Goal: Task Accomplishment & Management: Manage account settings

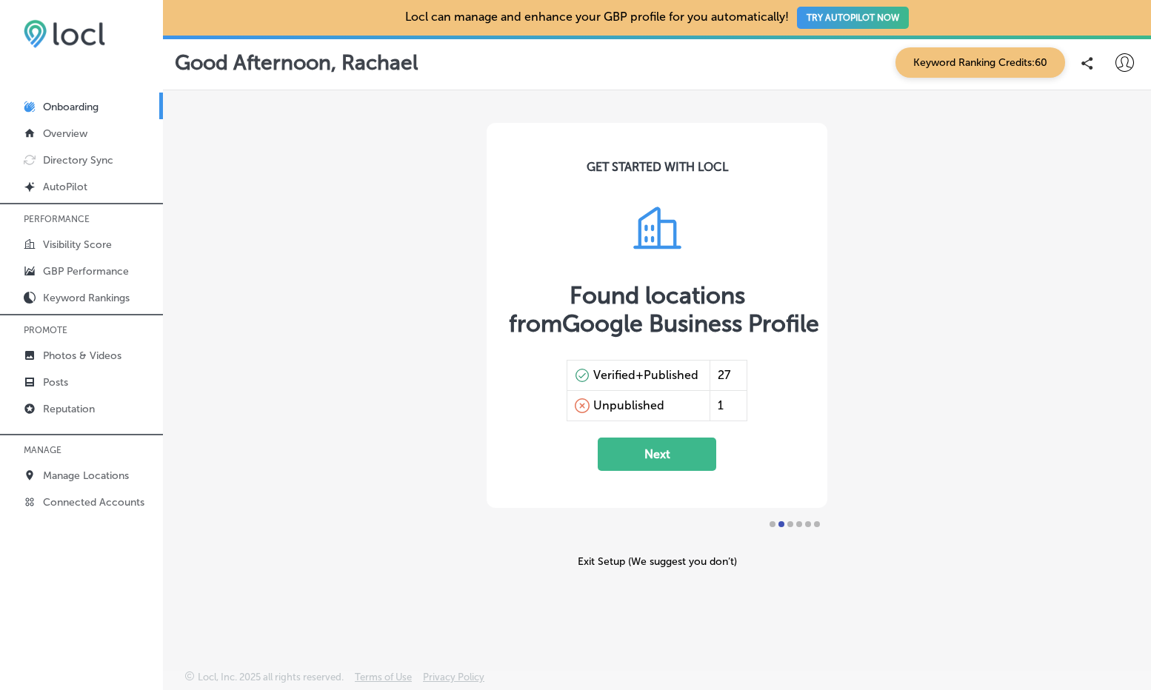
click at [1118, 61] on icon at bounding box center [1125, 62] width 19 height 19
select select "US"
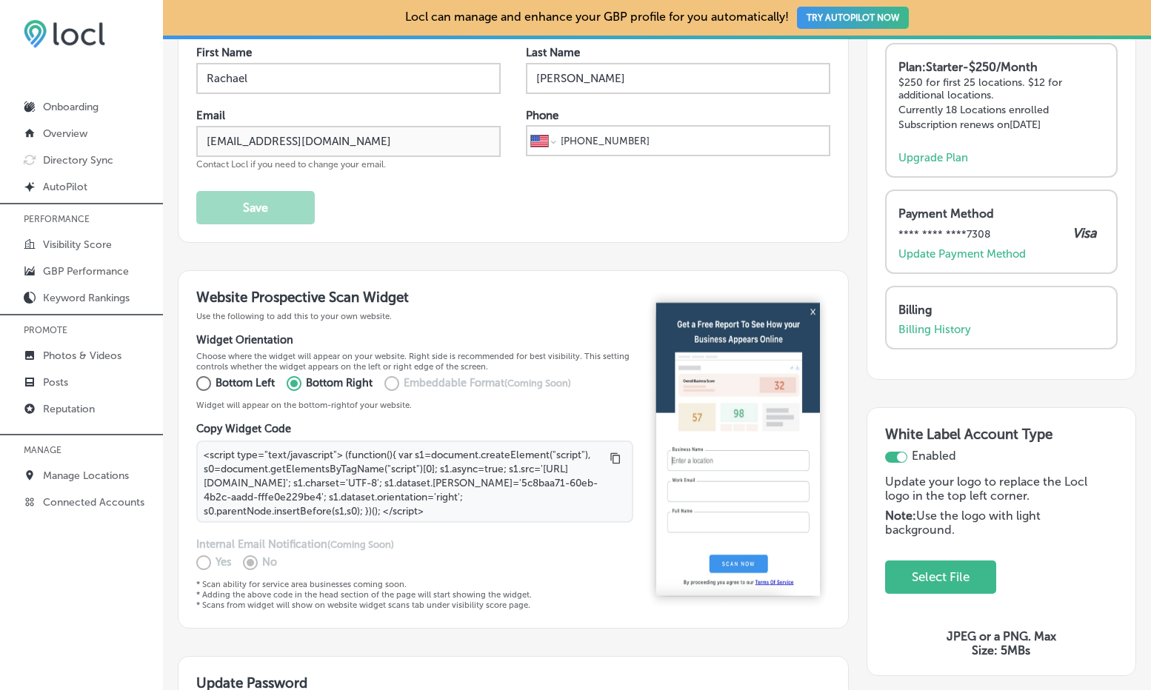
scroll to position [154, 0]
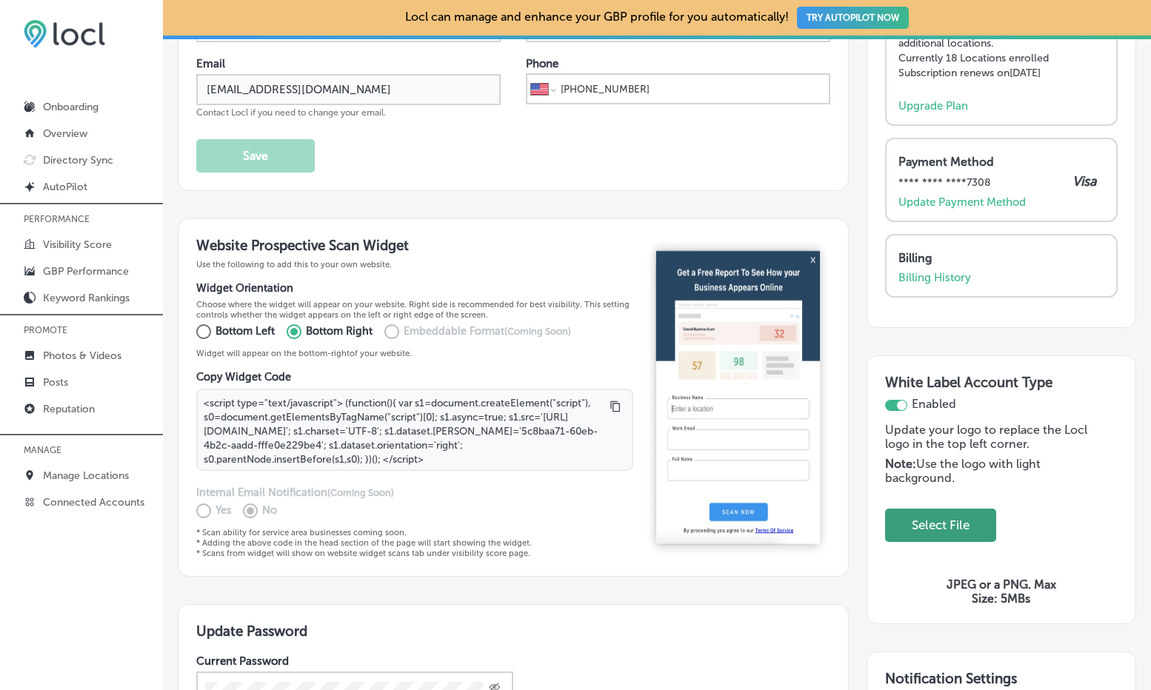
click at [960, 530] on button "Select File" at bounding box center [941, 525] width 76 height 30
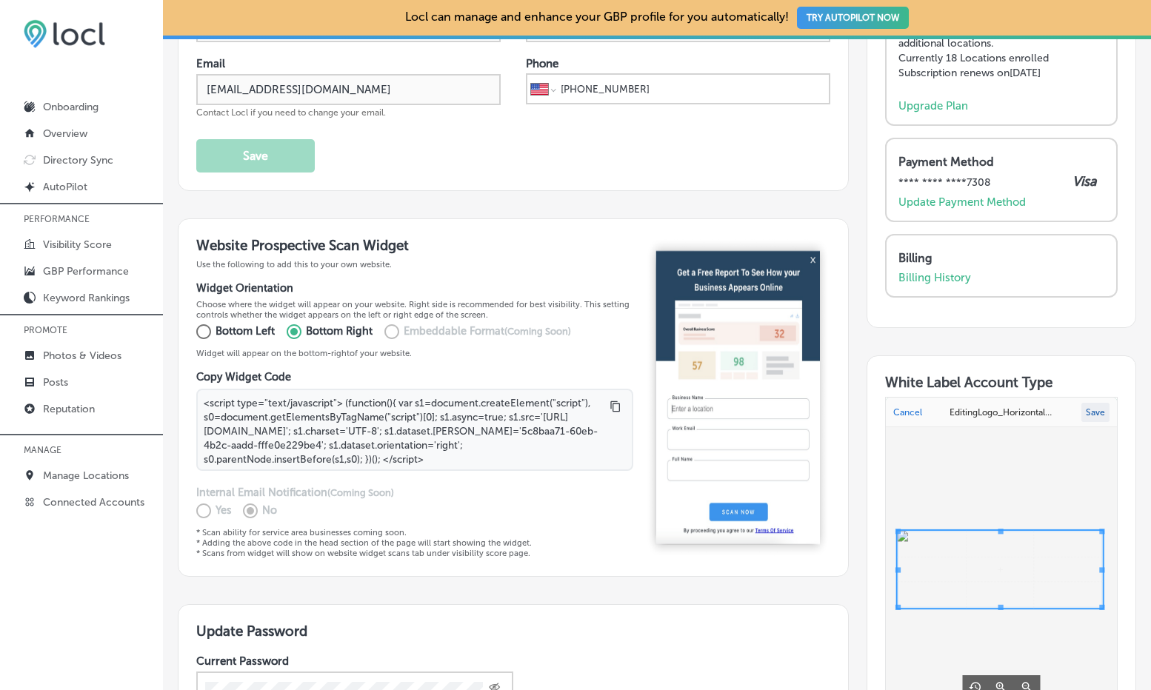
click at [1085, 413] on button "Save" at bounding box center [1096, 412] width 28 height 19
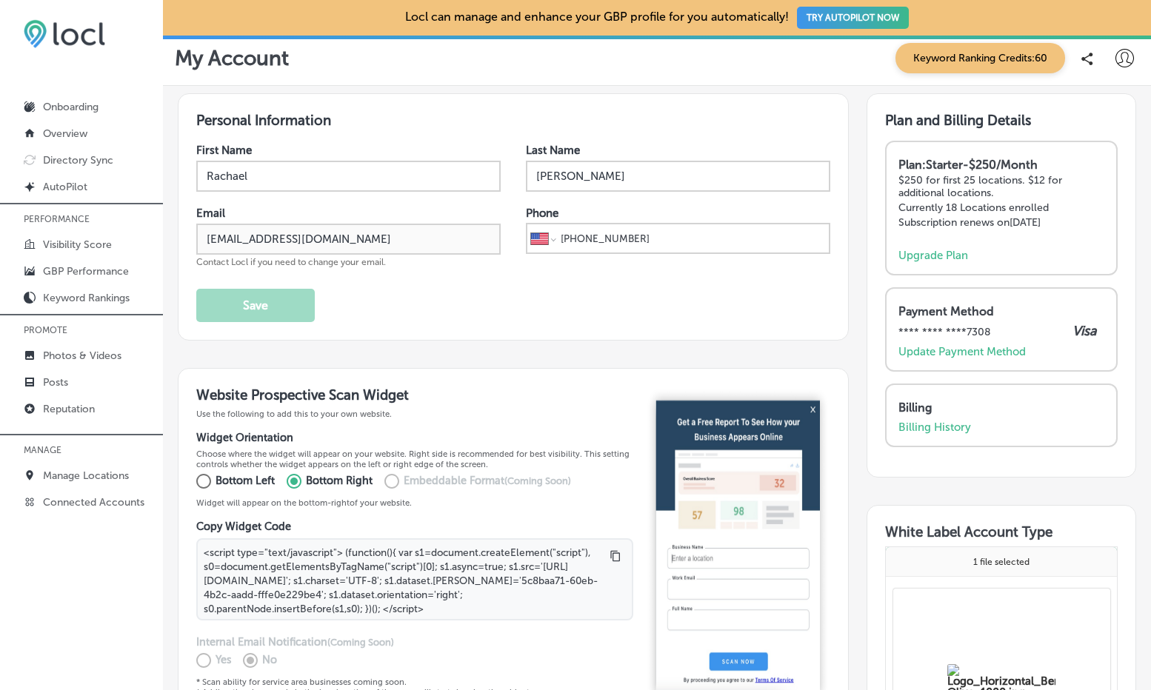
scroll to position [0, 0]
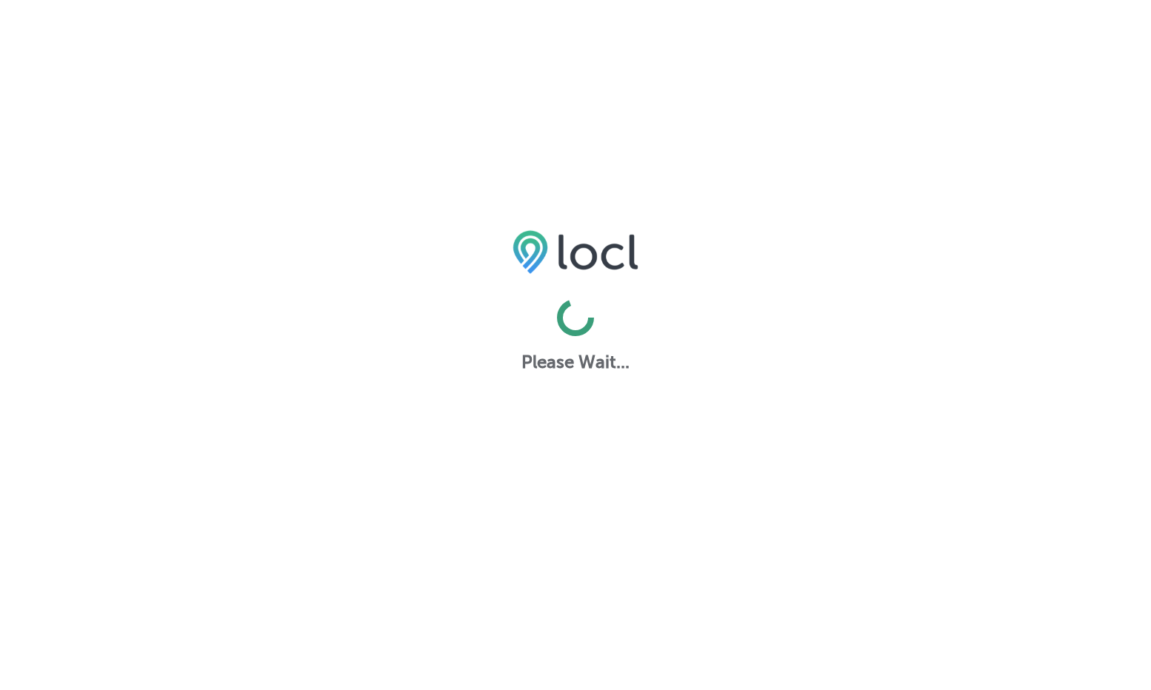
select select "US"
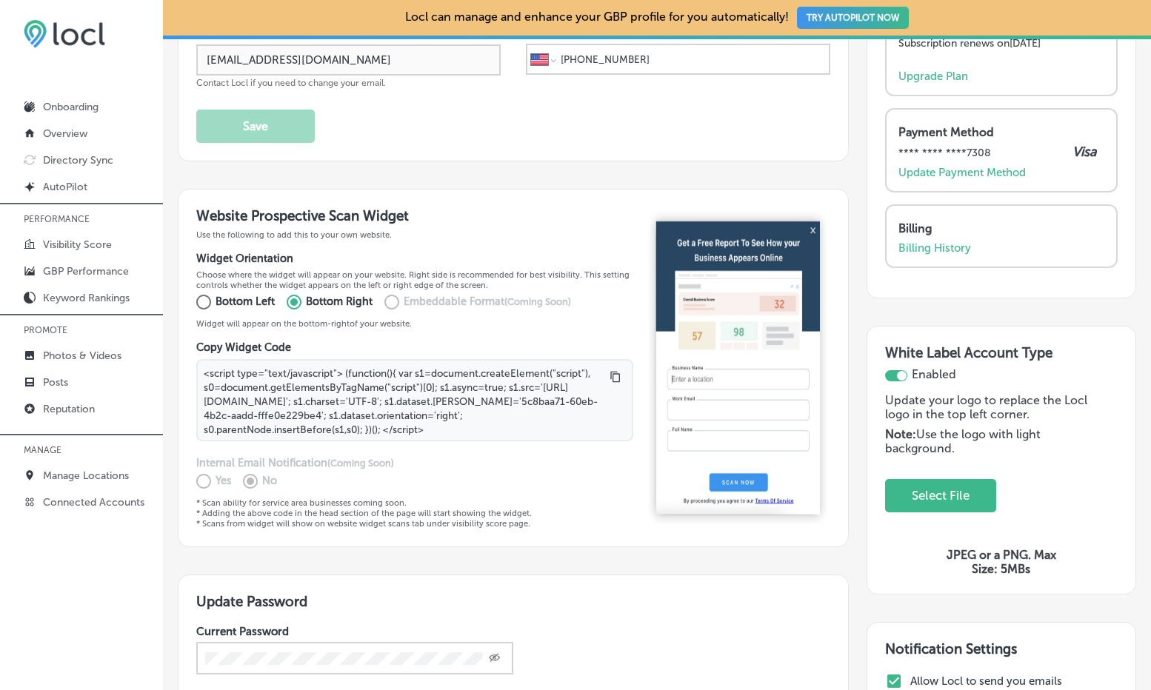
scroll to position [185, 0]
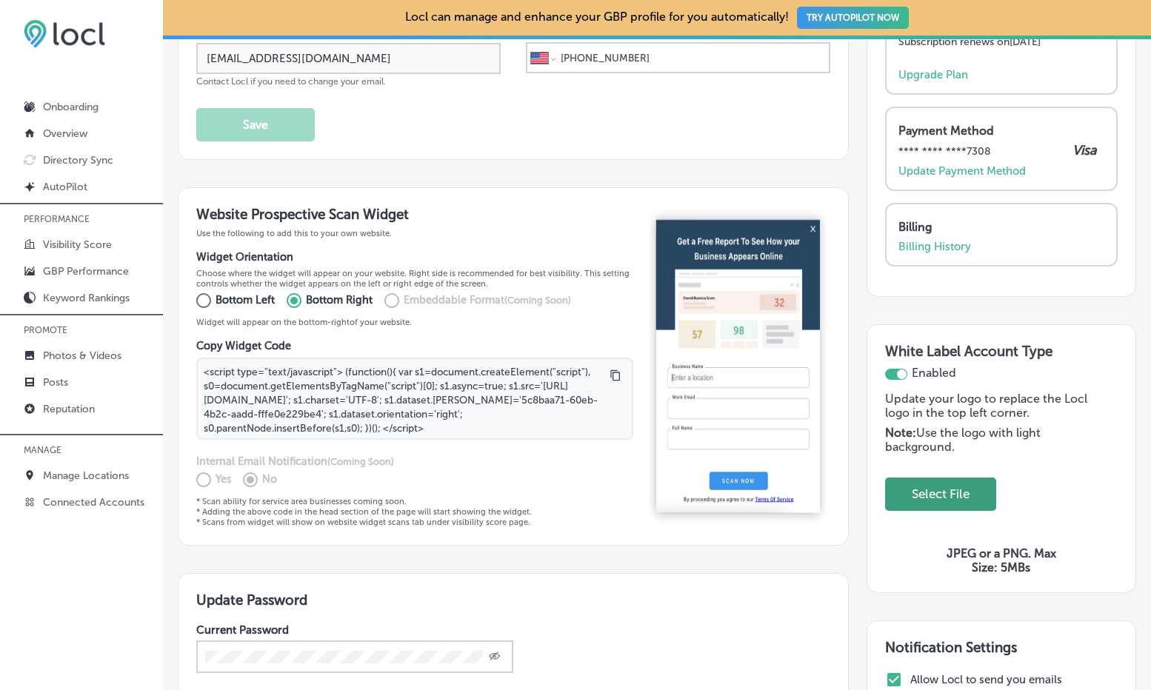
click at [922, 495] on button "Select File" at bounding box center [941, 494] width 76 height 30
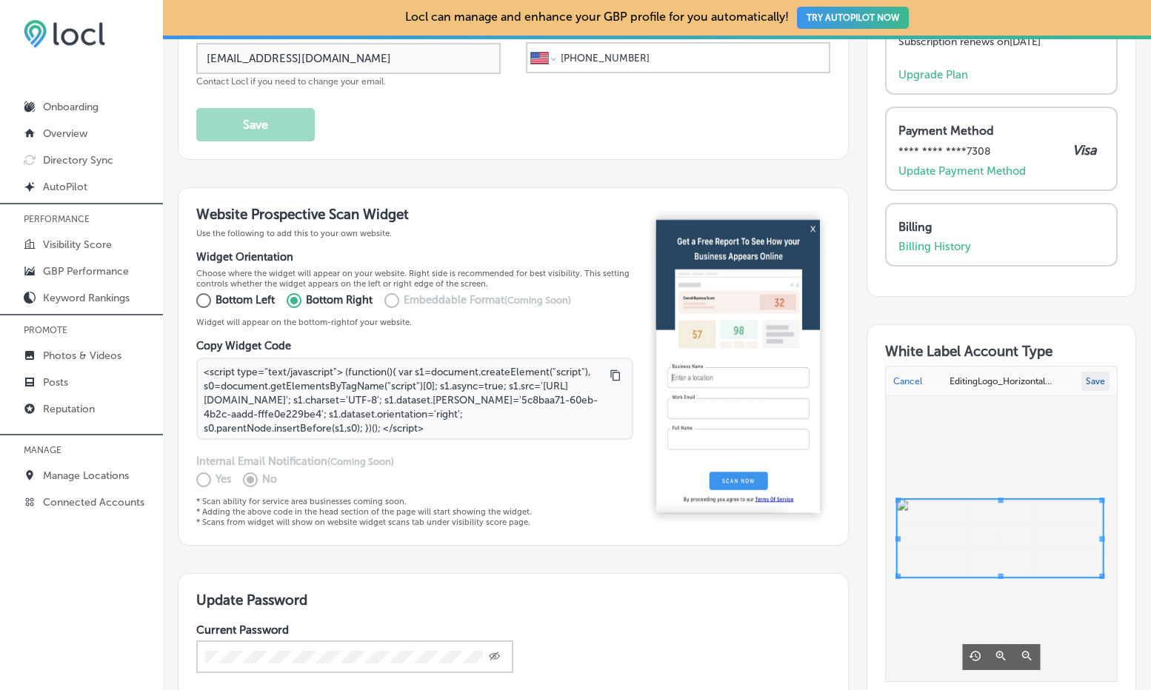
click at [1089, 379] on button "Save" at bounding box center [1096, 381] width 28 height 19
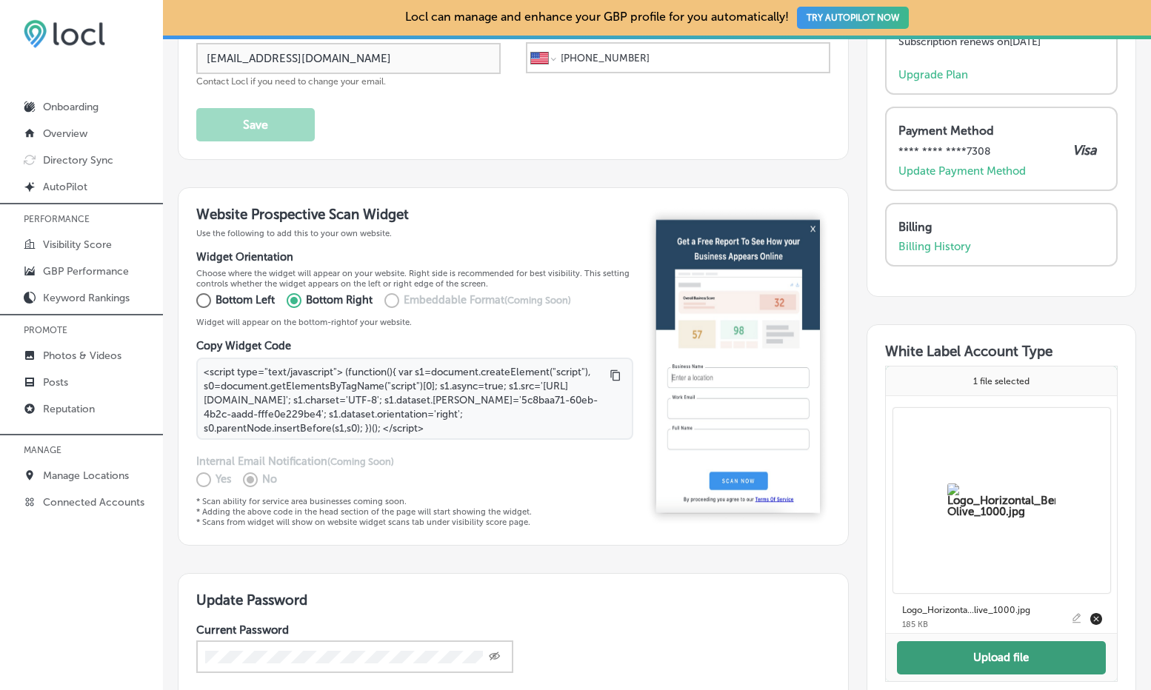
click at [1060, 656] on button "Upload file" at bounding box center [1001, 658] width 209 height 33
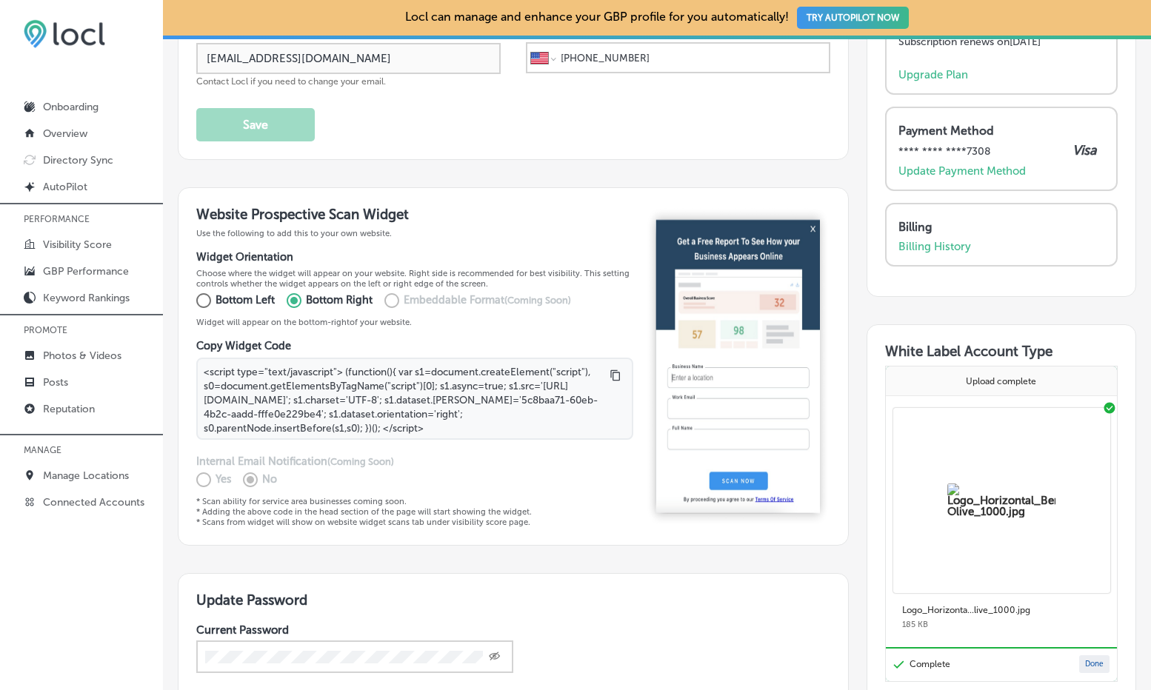
click at [1087, 665] on button "Done" at bounding box center [1094, 665] width 30 height 18
select select "US"
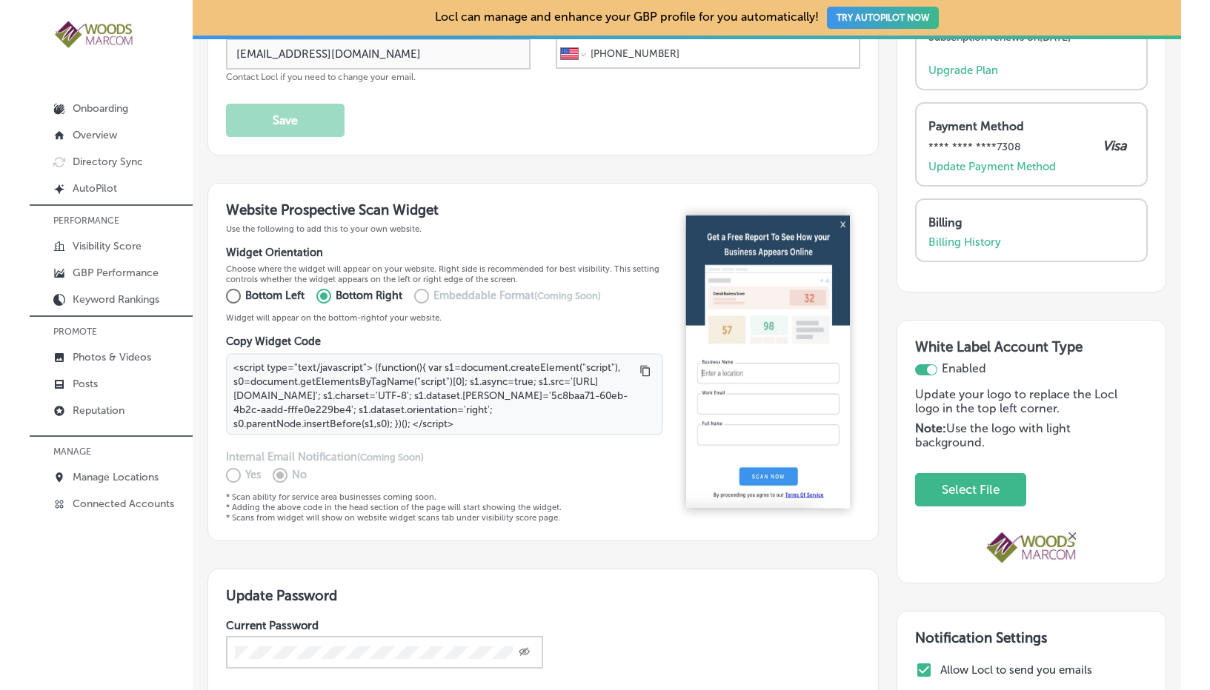
scroll to position [203, 0]
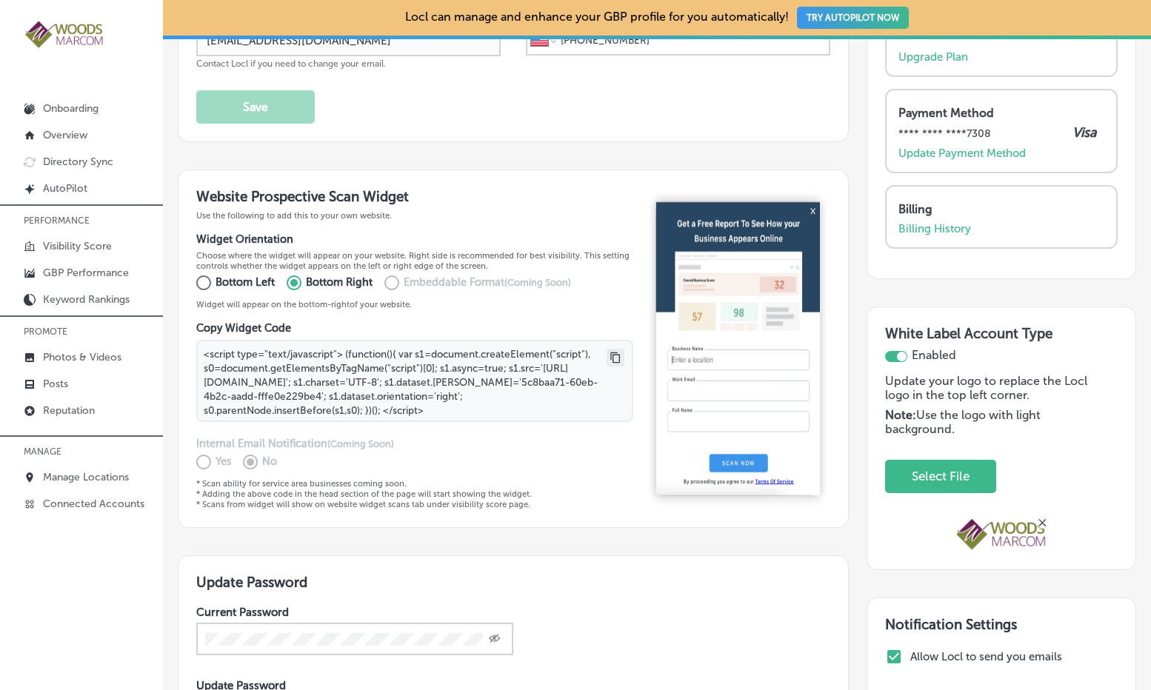
click at [610, 358] on icon at bounding box center [615, 357] width 10 height 11
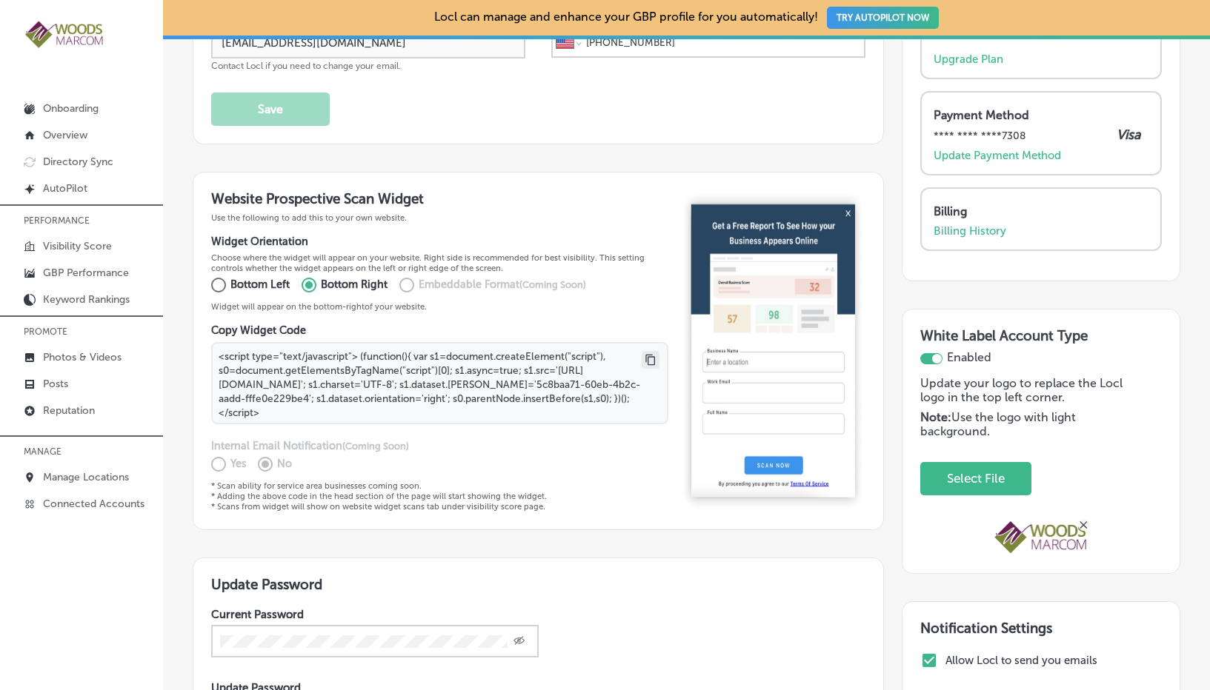
click at [219, 287] on input "Bottom Left" at bounding box center [216, 285] width 30 height 24
radio input "true"
type textarea "<script type="text/javascript"> (function(){ var s1=document.createElement("scr…"
click at [645, 356] on icon at bounding box center [651, 360] width 12 height 12
click at [53, 160] on p "Directory Sync" at bounding box center [78, 162] width 70 height 13
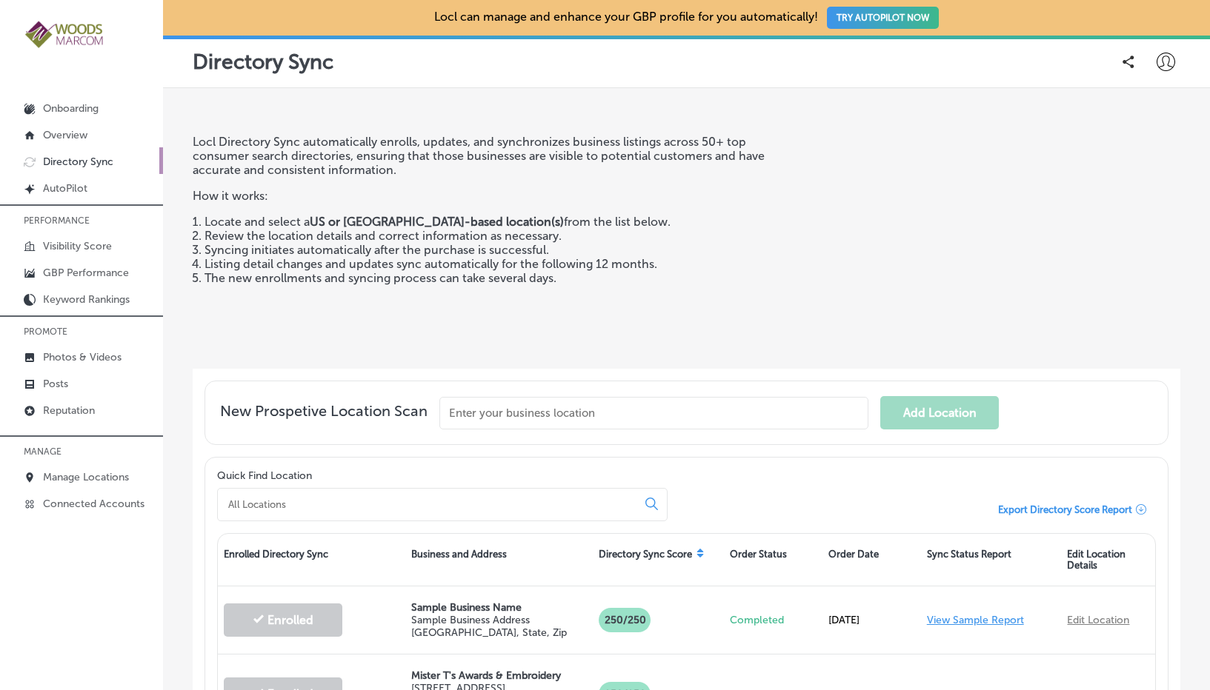
click at [527, 505] on input at bounding box center [430, 504] width 407 height 13
click at [76, 130] on p "Overview" at bounding box center [65, 135] width 44 height 13
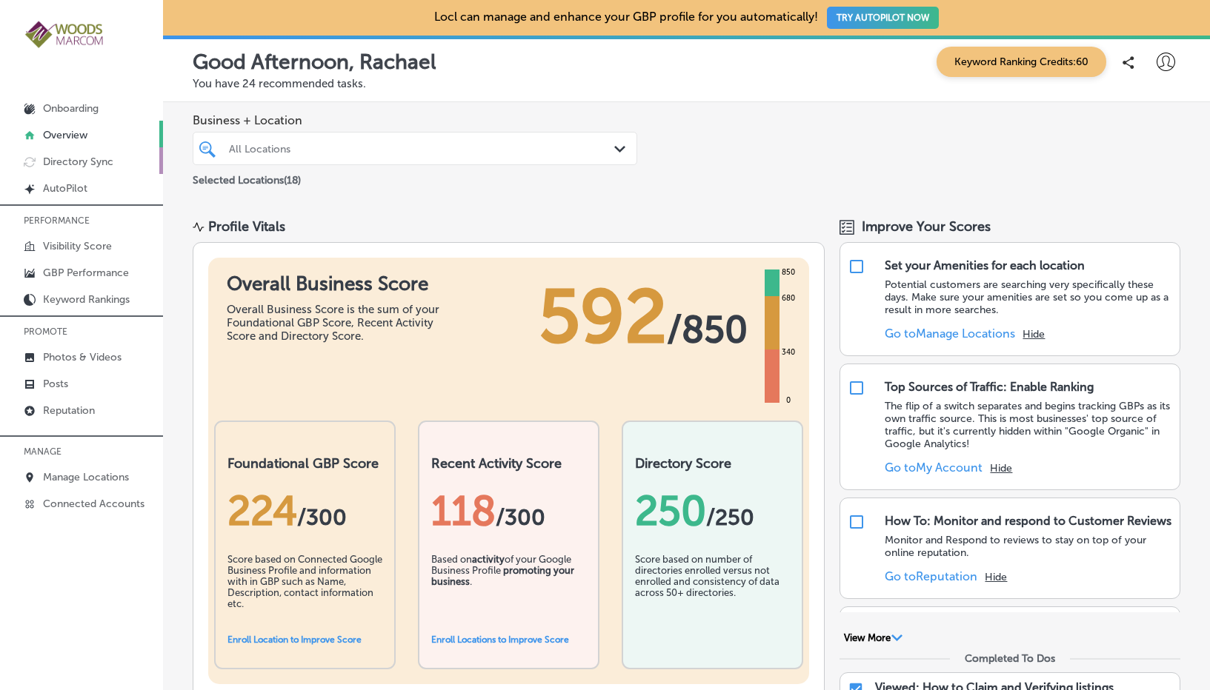
click at [50, 160] on p "Directory Sync" at bounding box center [78, 162] width 70 height 13
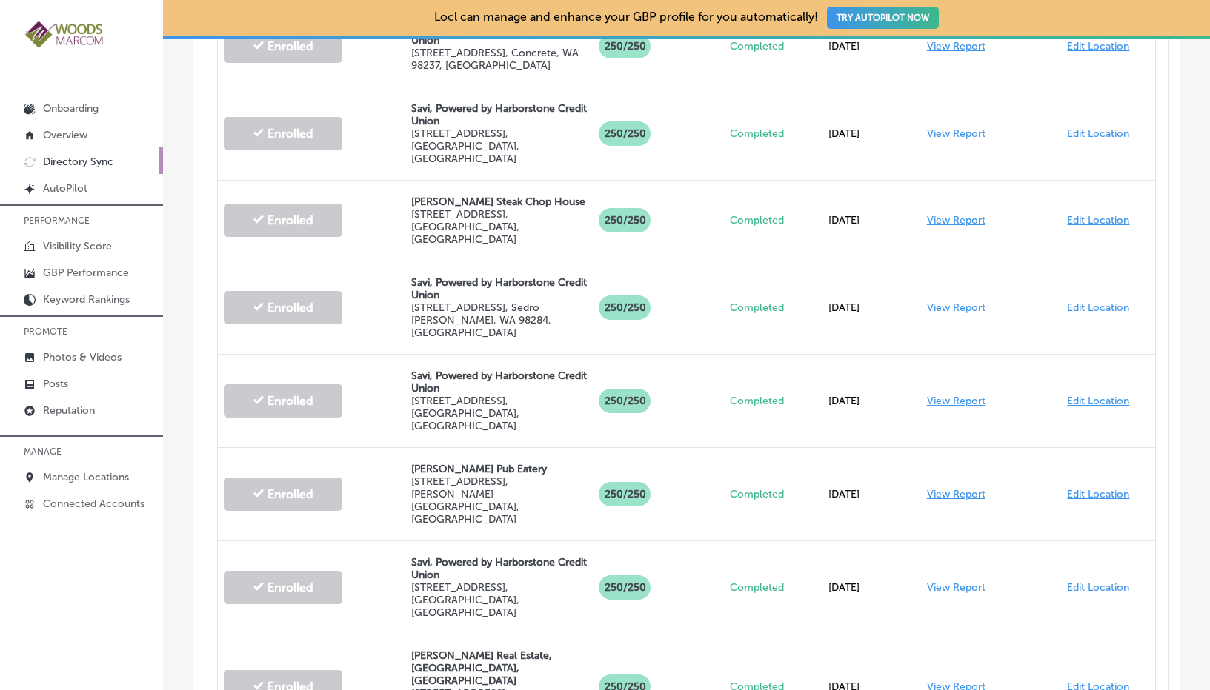
scroll to position [778, 0]
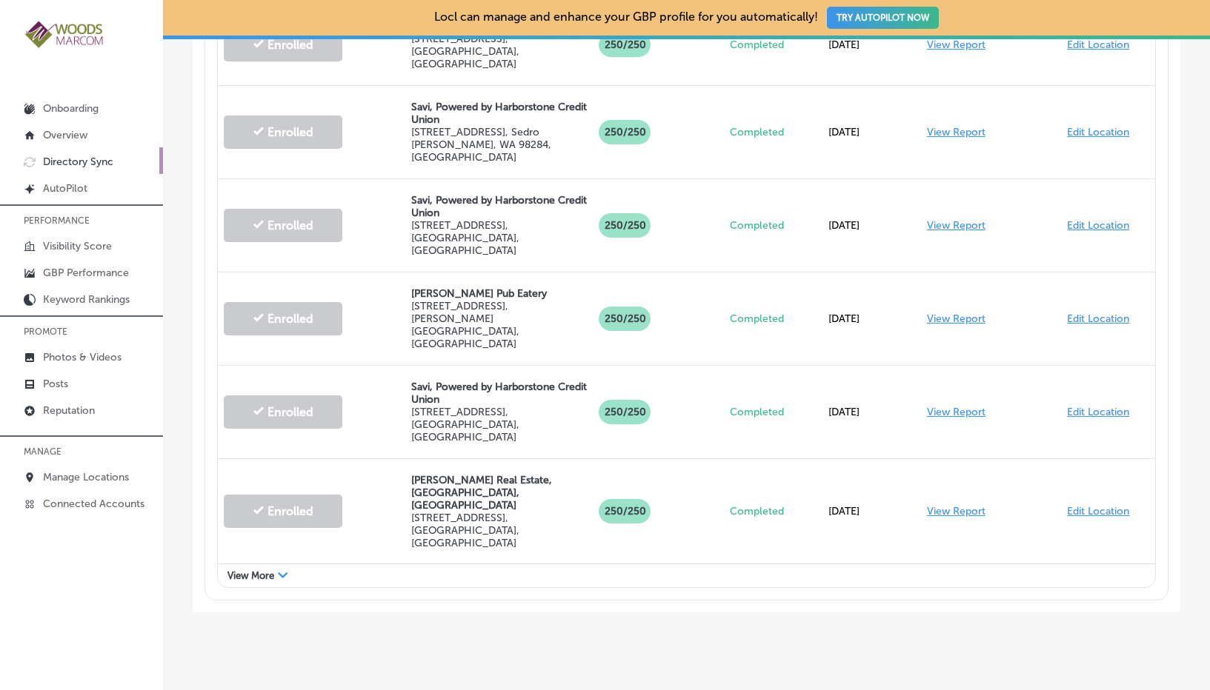
scroll to position [844, 0]
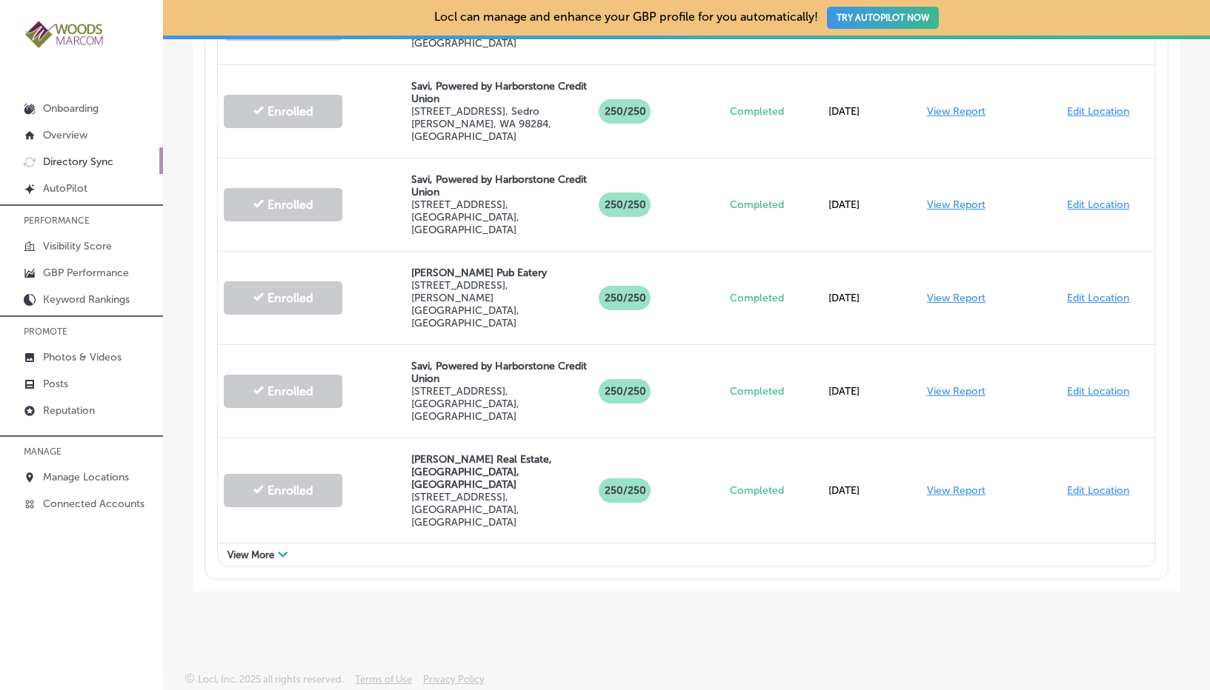
click at [1071, 659] on link "Edit Location" at bounding box center [1098, 665] width 62 height 13
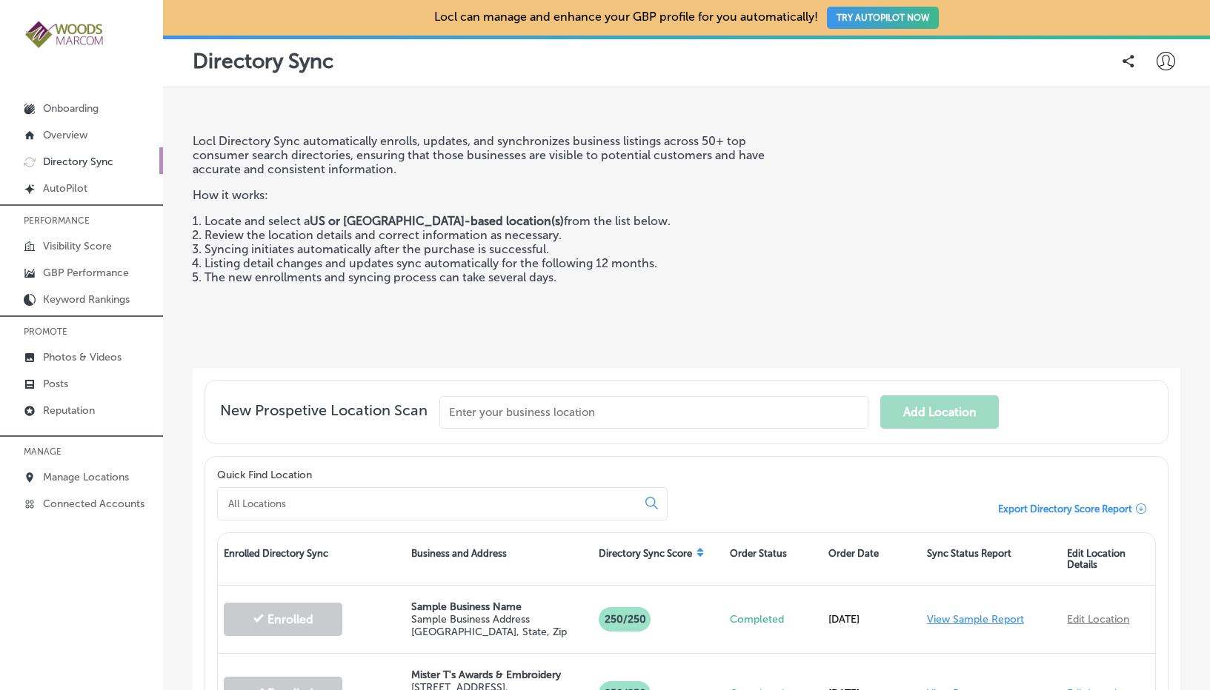
scroll to position [0, 0]
click at [101, 247] on p "Visibility Score" at bounding box center [77, 246] width 69 height 13
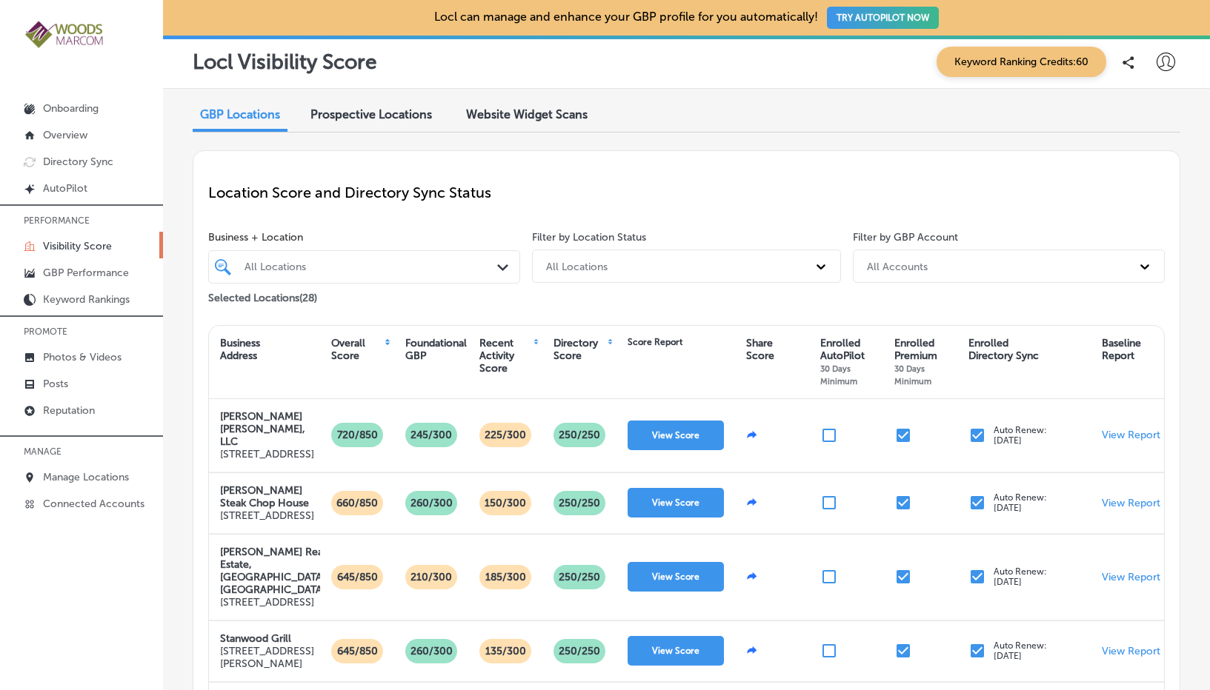
click at [369, 120] on span "Prospective Locations" at bounding box center [370, 114] width 121 height 14
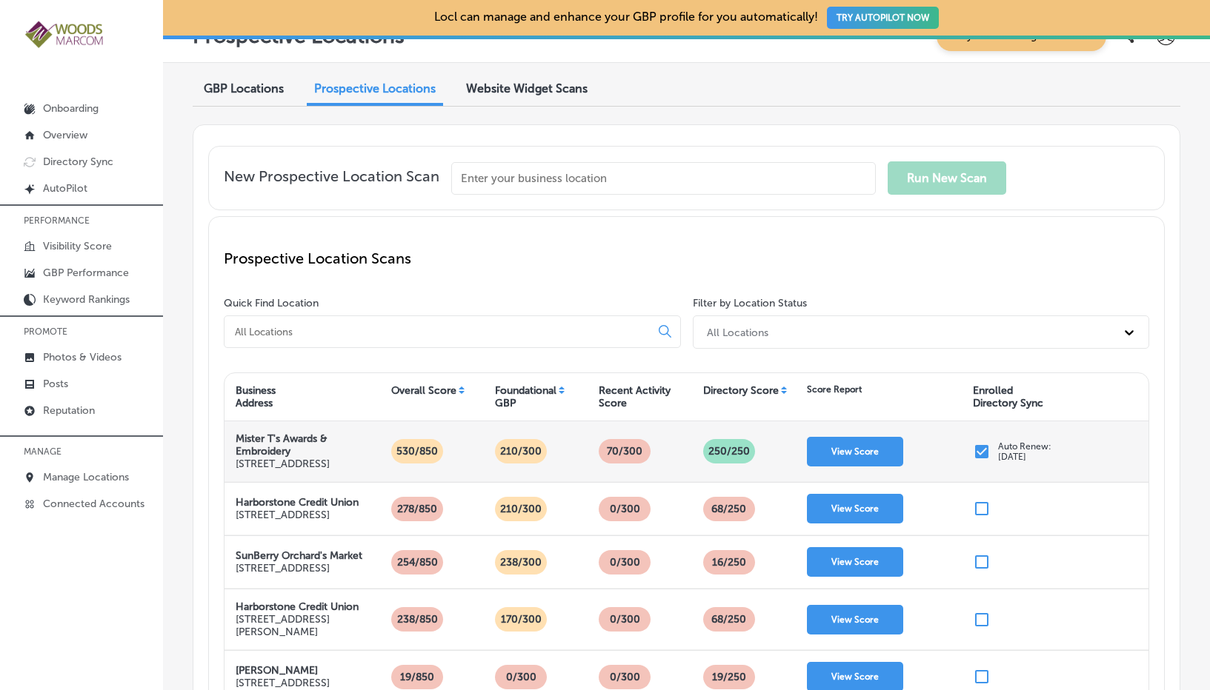
scroll to position [23, 0]
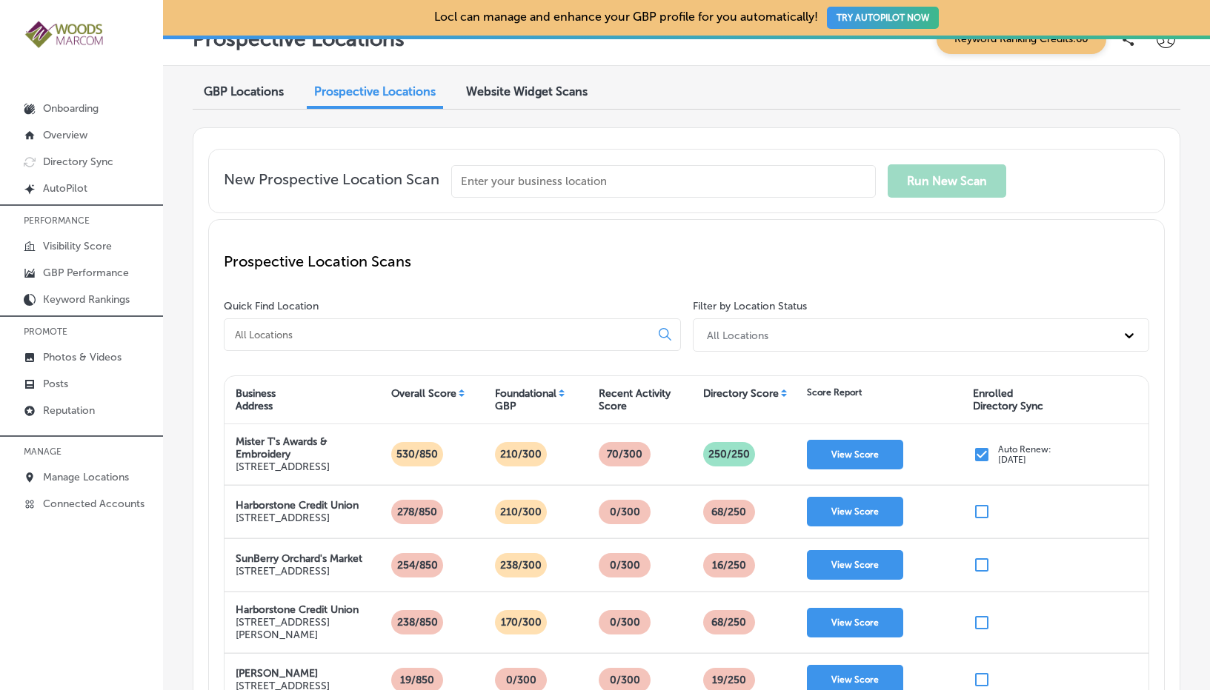
click at [536, 92] on span "Website Widget Scans" at bounding box center [526, 91] width 121 height 14
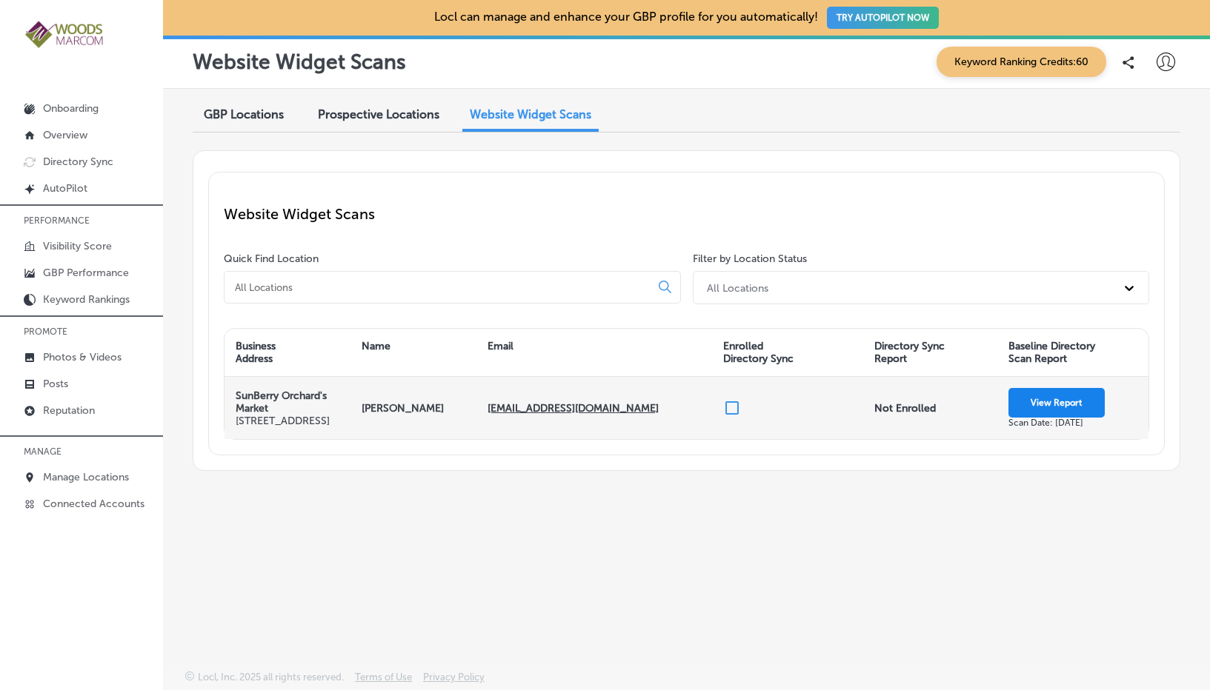
click at [1057, 410] on button "View Report" at bounding box center [1056, 403] width 96 height 30
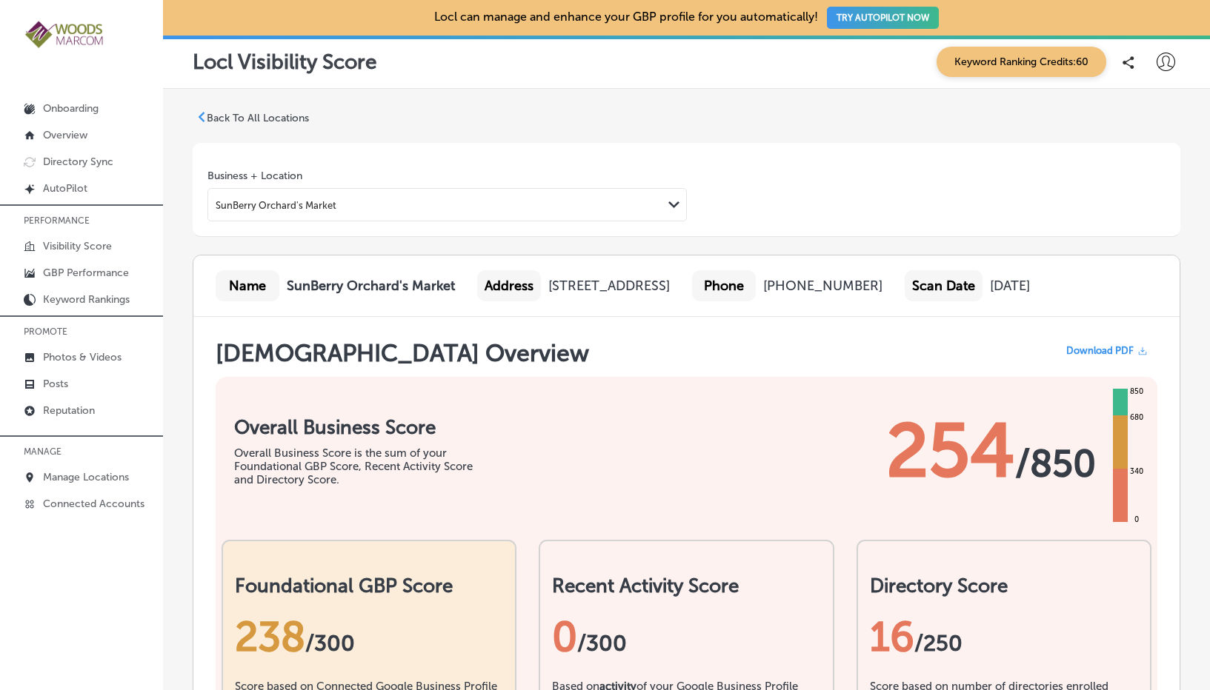
click at [204, 118] on icon at bounding box center [201, 117] width 10 height 10
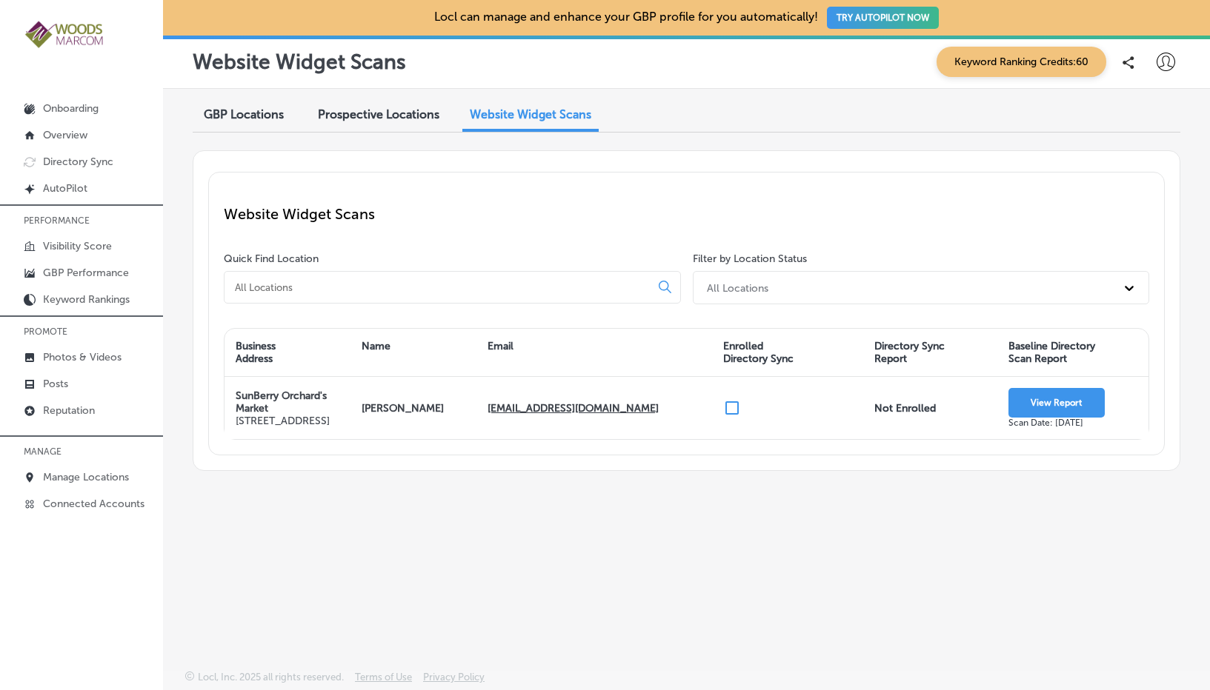
click at [1151, 61] on icon at bounding box center [1165, 62] width 19 height 19
select select "US"
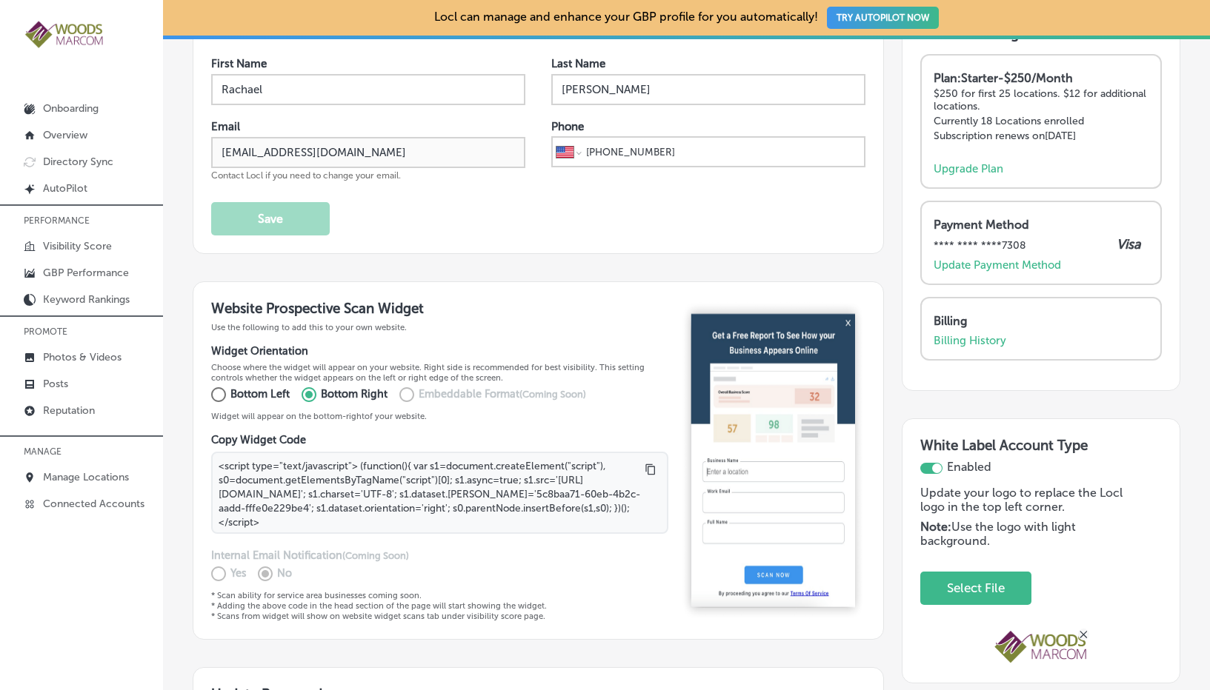
scroll to position [109, 0]
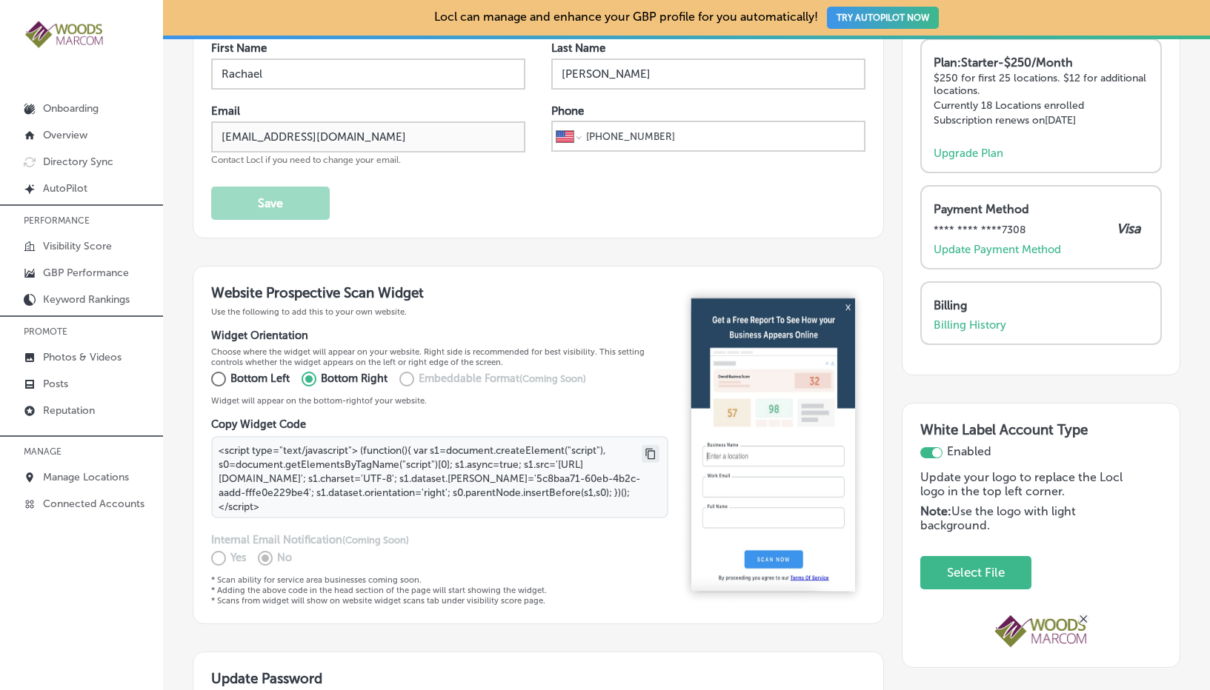
click at [645, 449] on icon at bounding box center [651, 454] width 12 height 12
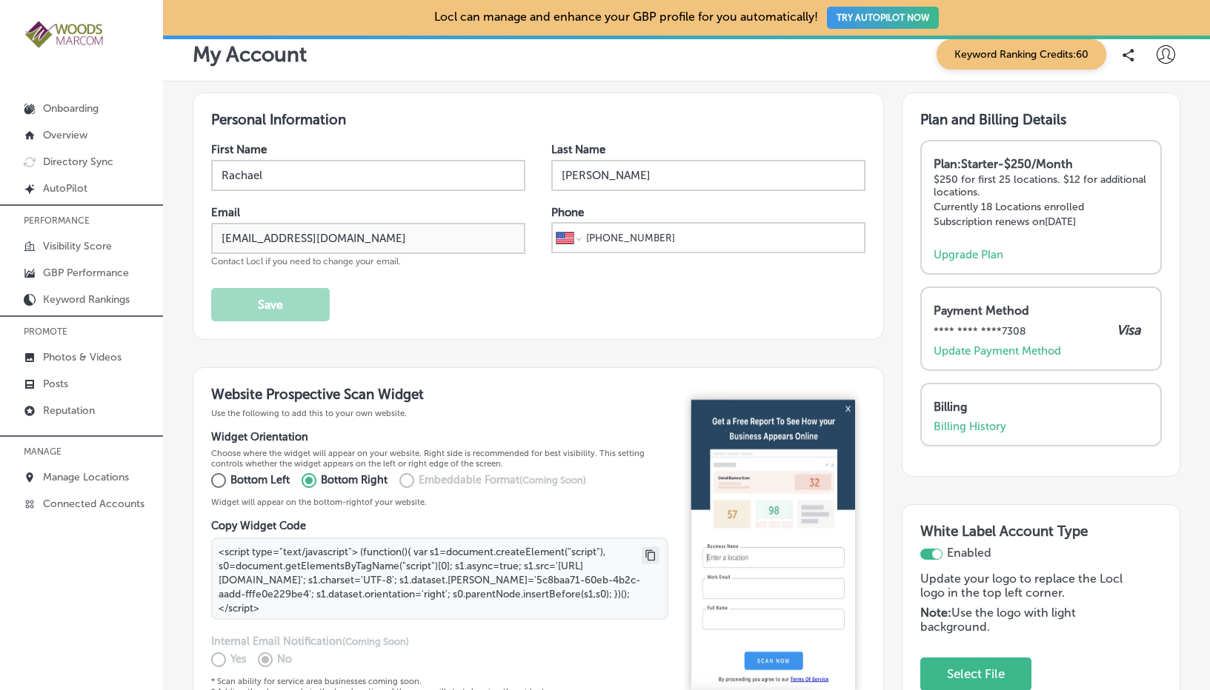
scroll to position [0, 0]
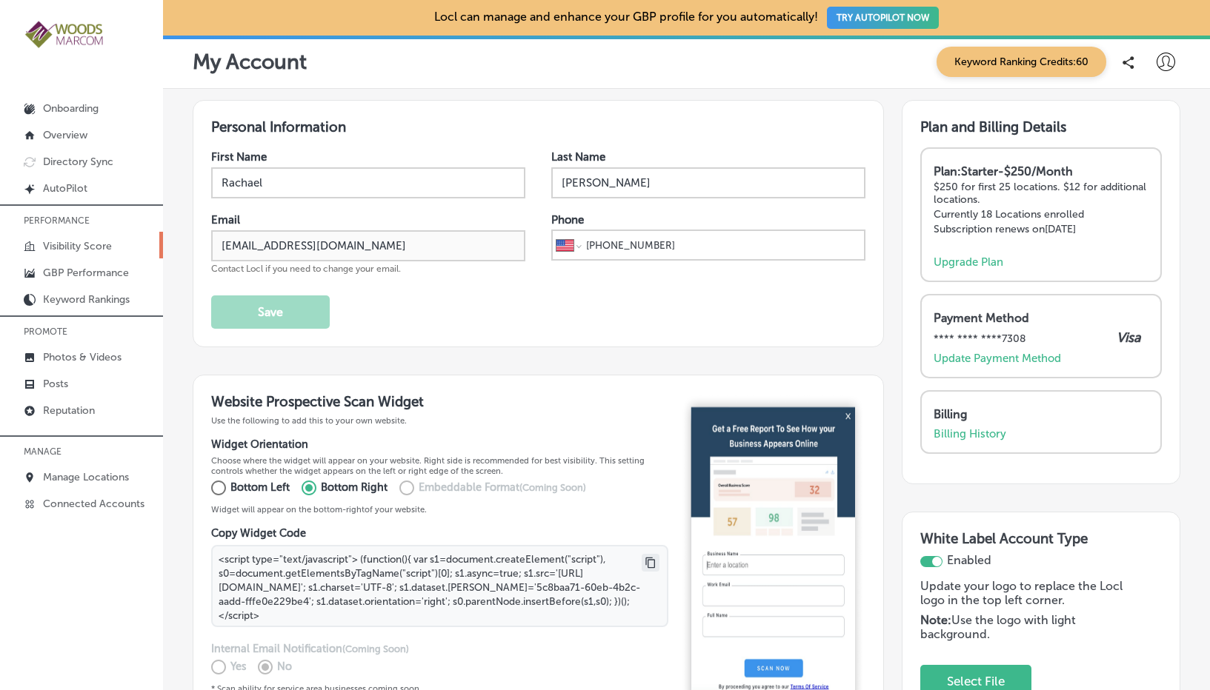
click at [70, 247] on p "Visibility Score" at bounding box center [77, 246] width 69 height 13
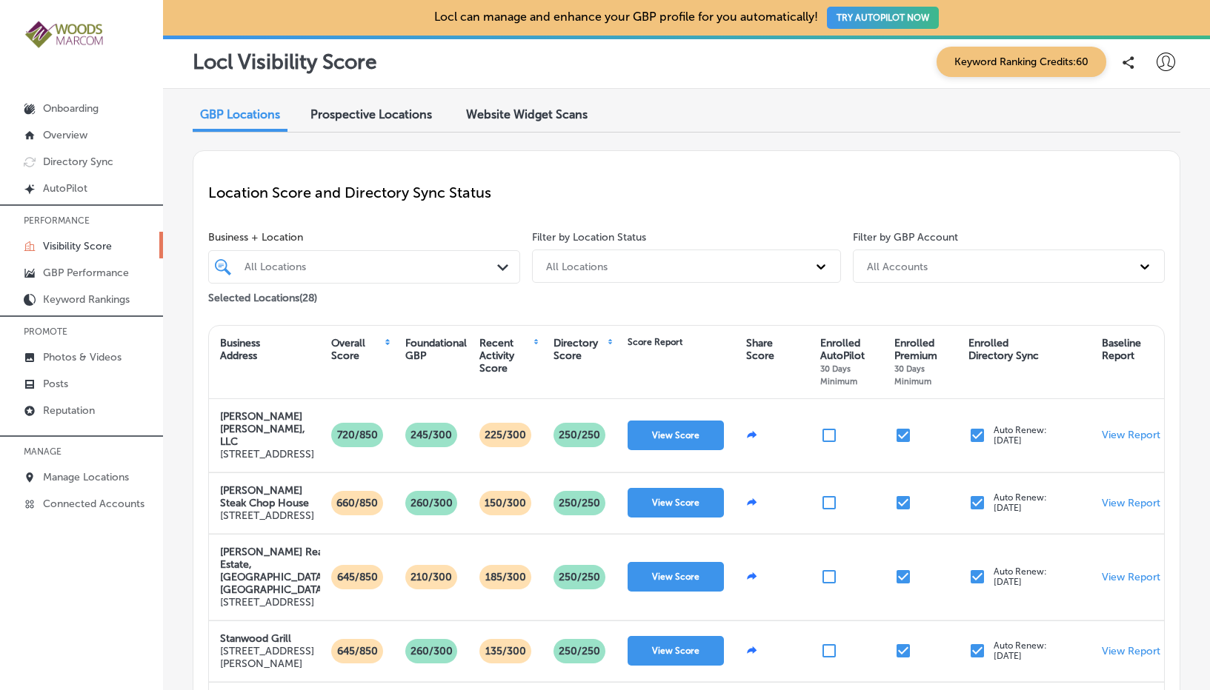
click at [408, 119] on span "Prospective Locations" at bounding box center [370, 114] width 121 height 14
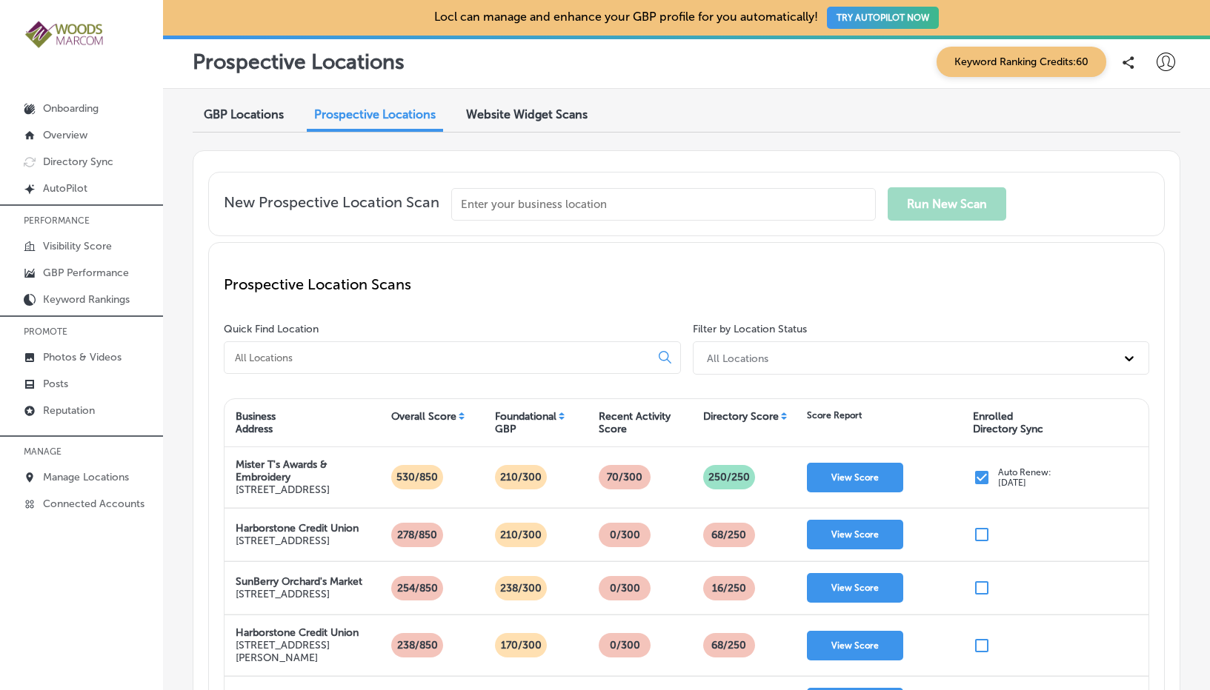
click at [527, 116] on span "Website Widget Scans" at bounding box center [526, 114] width 121 height 14
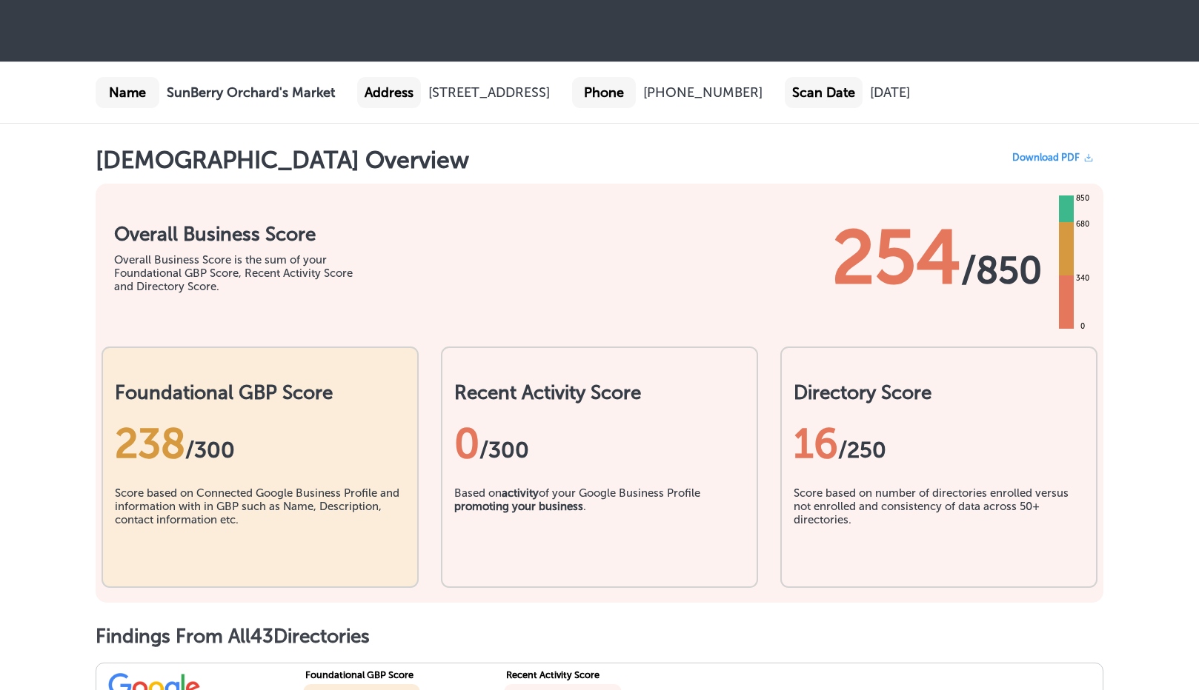
click at [1074, 155] on span "Download PDF" at bounding box center [1045, 157] width 67 height 11
